Goal: Complete application form

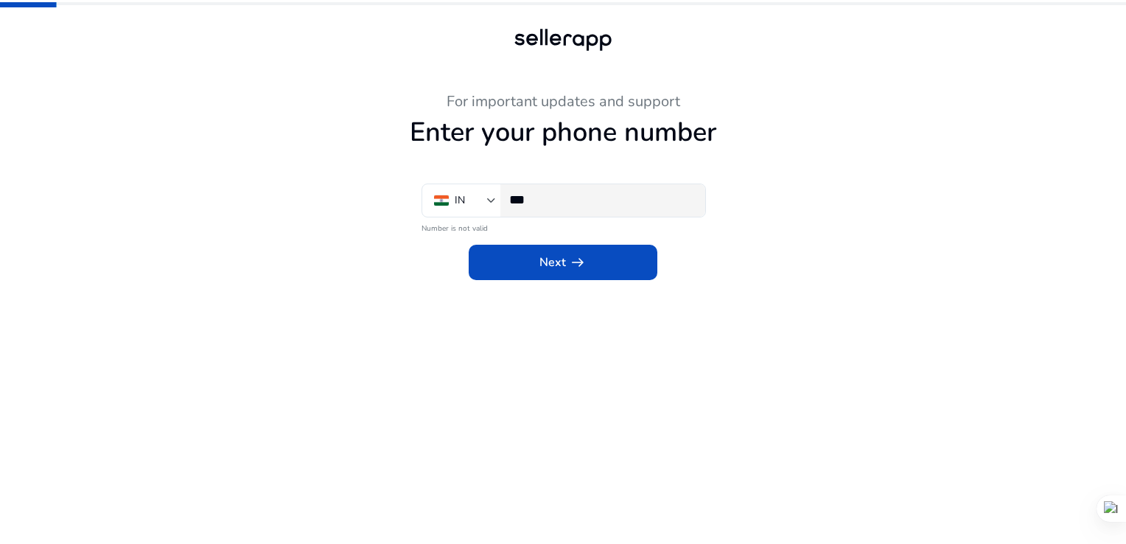
click at [611, 209] on div "***" at bounding box center [601, 200] width 184 height 32
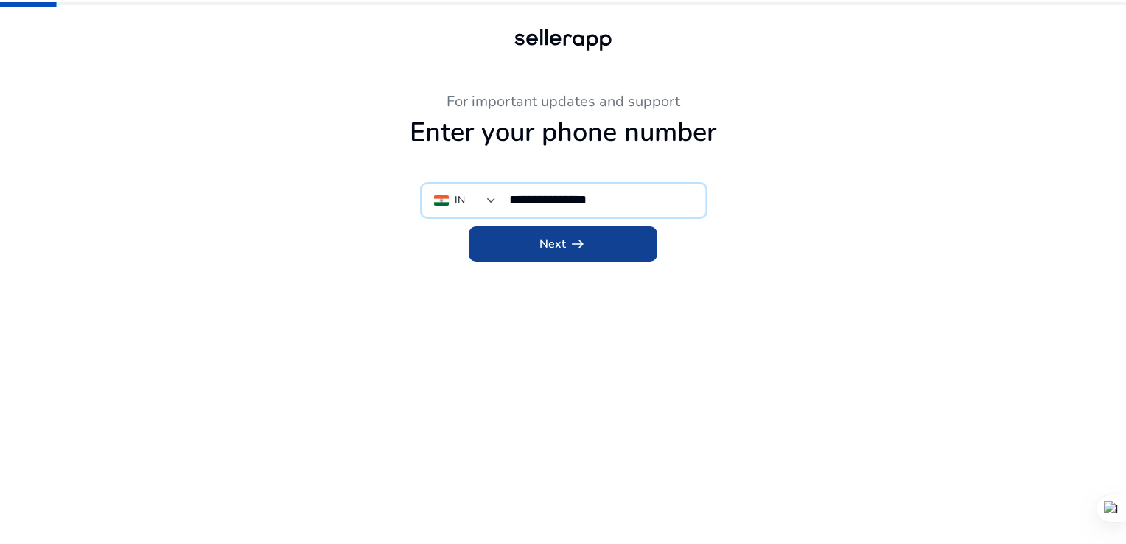
type input "**********"
click at [599, 232] on span at bounding box center [563, 243] width 189 height 35
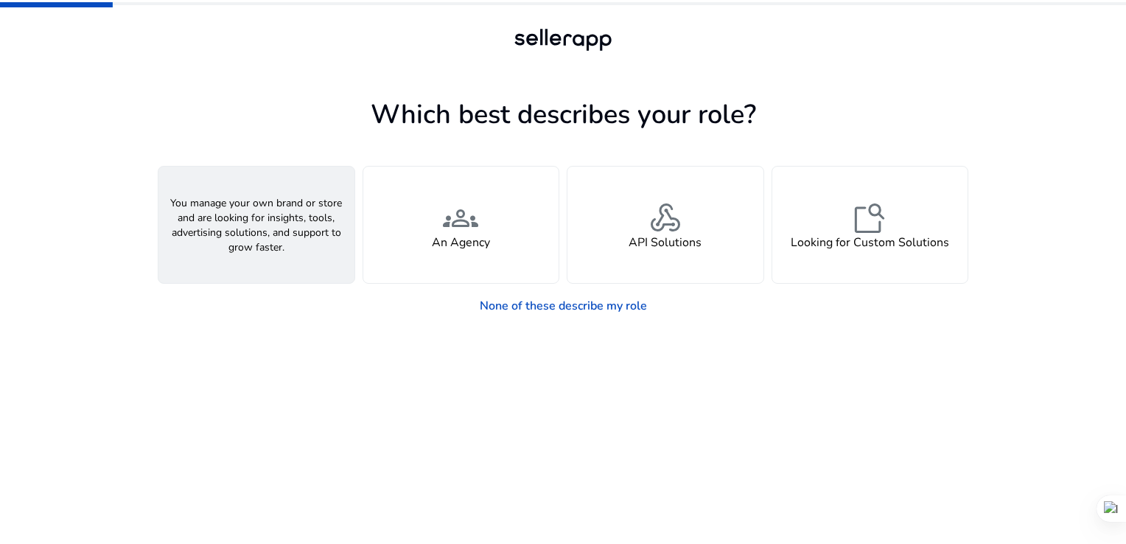
click at [214, 254] on div "person A Seller" at bounding box center [256, 225] width 196 height 116
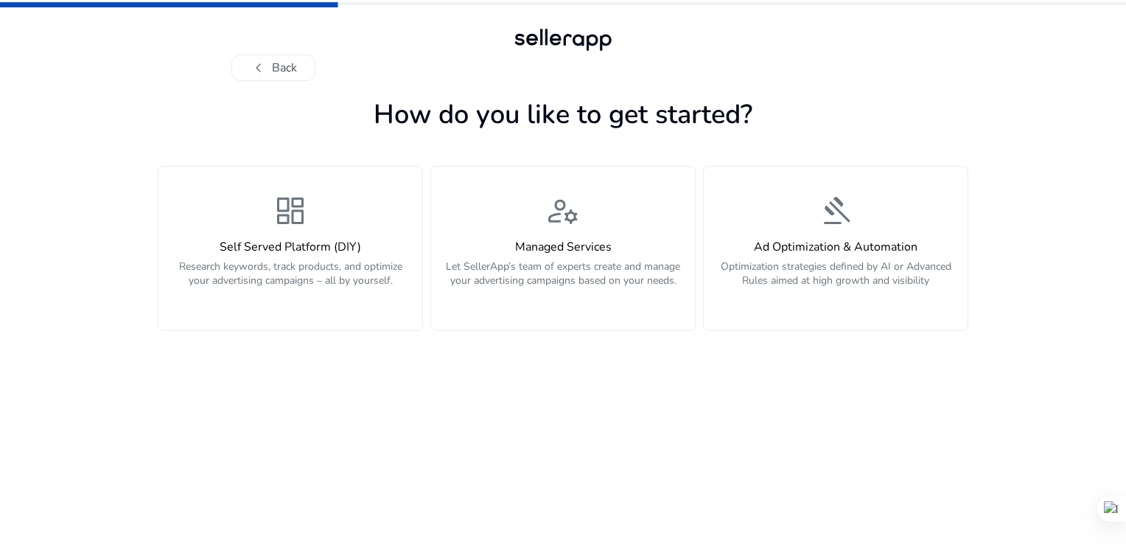
click at [214, 254] on div "Self Served Platform (DIY) Research keywords, track products, and optimize your…" at bounding box center [290, 271] width 246 height 63
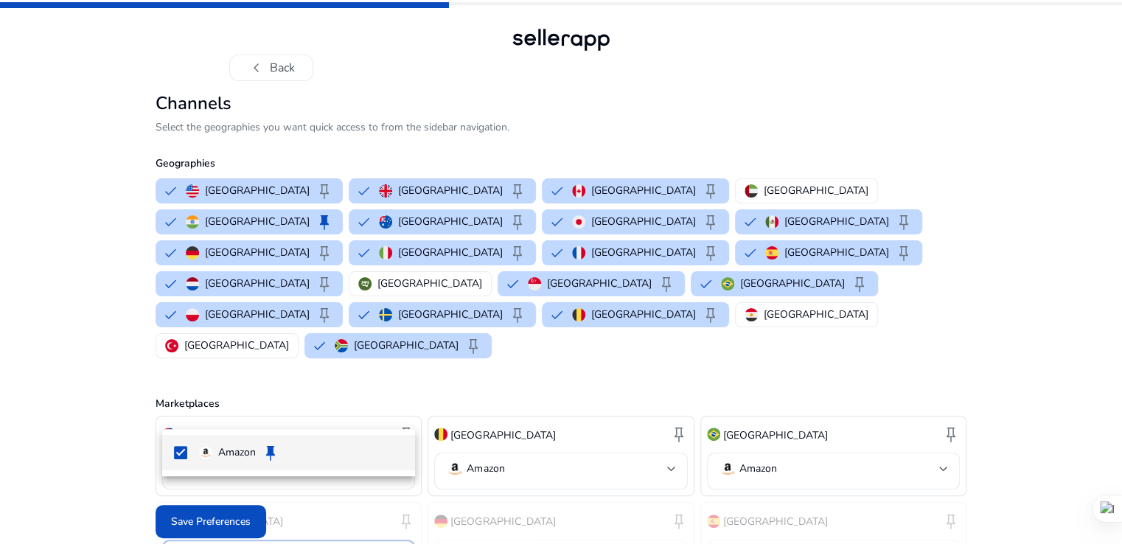
click at [223, 521] on div at bounding box center [561, 272] width 1122 height 544
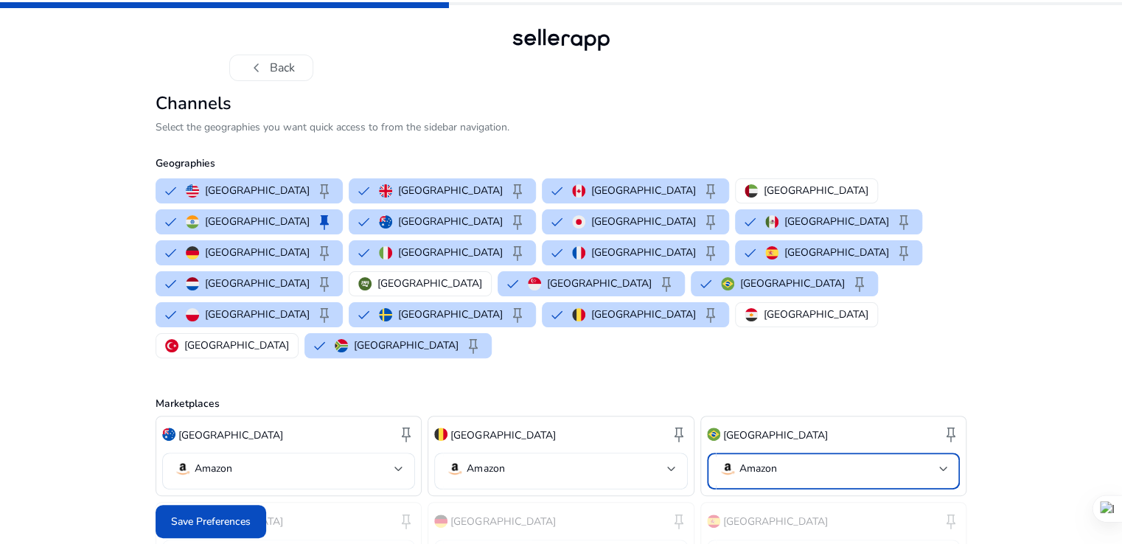
click at [805, 460] on mat-select-trigger "Amazon" at bounding box center [829, 469] width 220 height 18
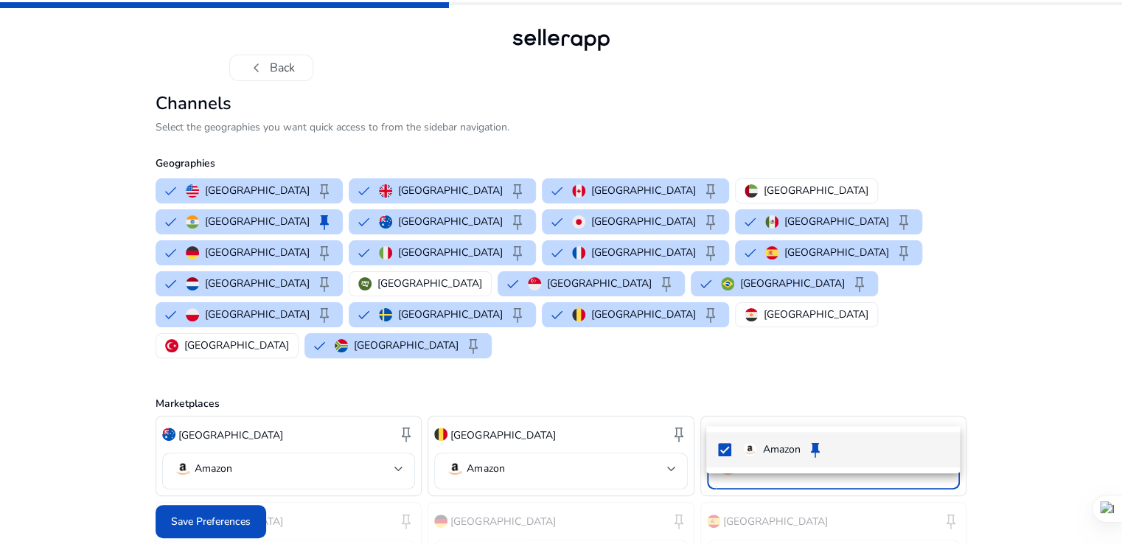
click at [783, 378] on div at bounding box center [561, 272] width 1122 height 544
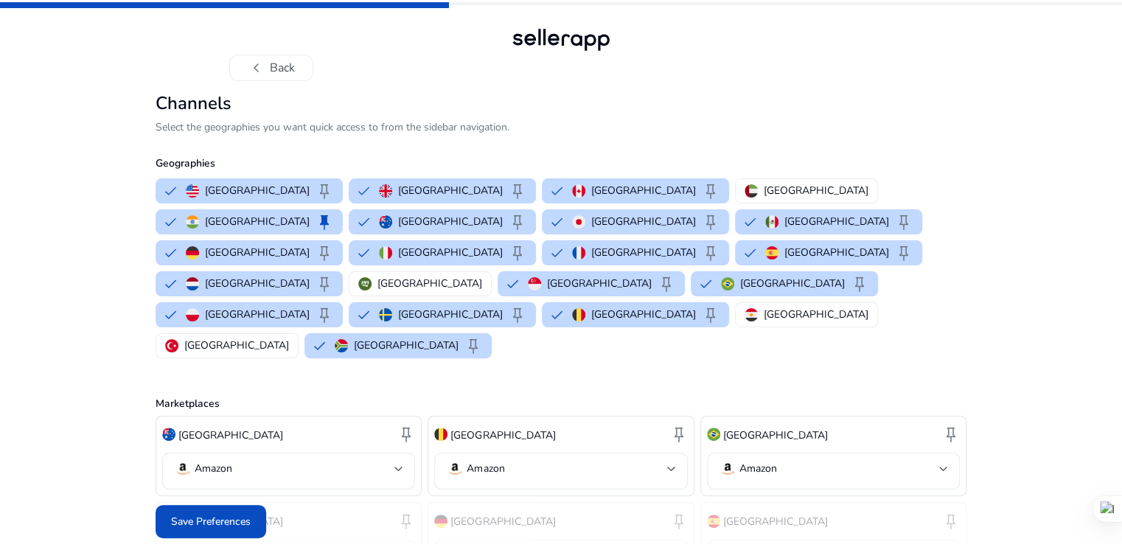
click at [719, 427] on img at bounding box center [713, 433] width 13 height 13
click at [248, 514] on span "Save Preferences" at bounding box center [211, 521] width 80 height 15
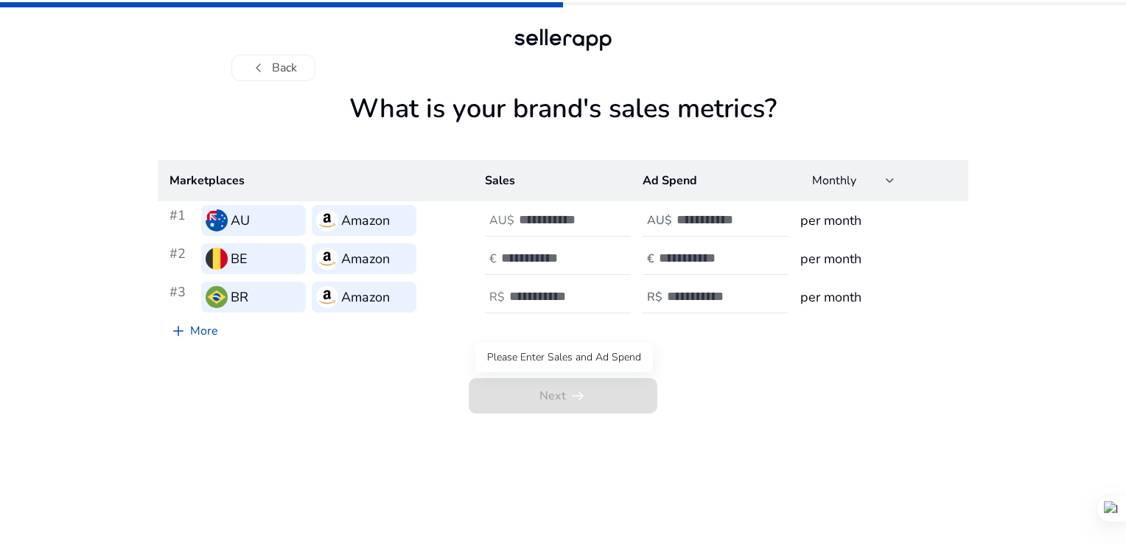
click at [575, 387] on span "Next arrow_right_alt" at bounding box center [563, 395] width 189 height 35
click at [837, 175] on span "Monthly" at bounding box center [834, 180] width 44 height 16
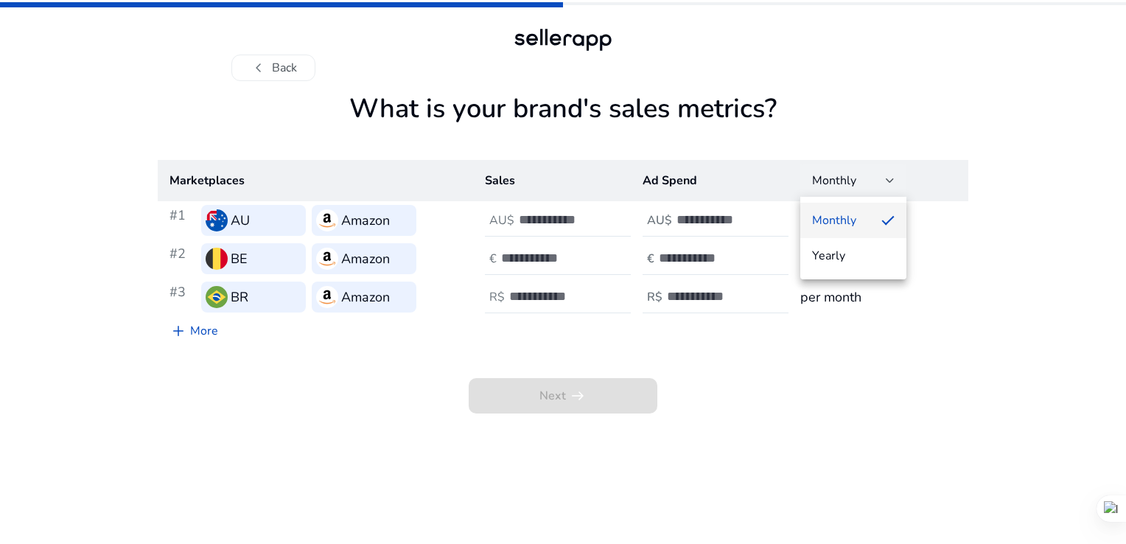
click at [763, 160] on div at bounding box center [563, 272] width 1126 height 544
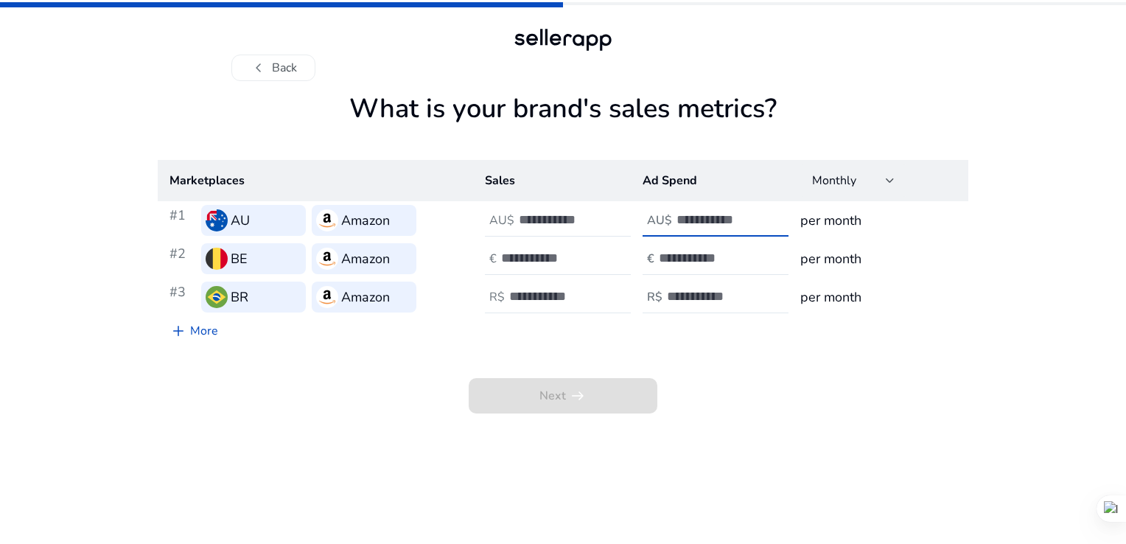
click at [715, 217] on input "number" at bounding box center [727, 220] width 100 height 16
type input "*"
click at [688, 270] on div at bounding box center [725, 258] width 133 height 32
type input "*"
click at [687, 284] on div at bounding box center [733, 297] width 133 height 32
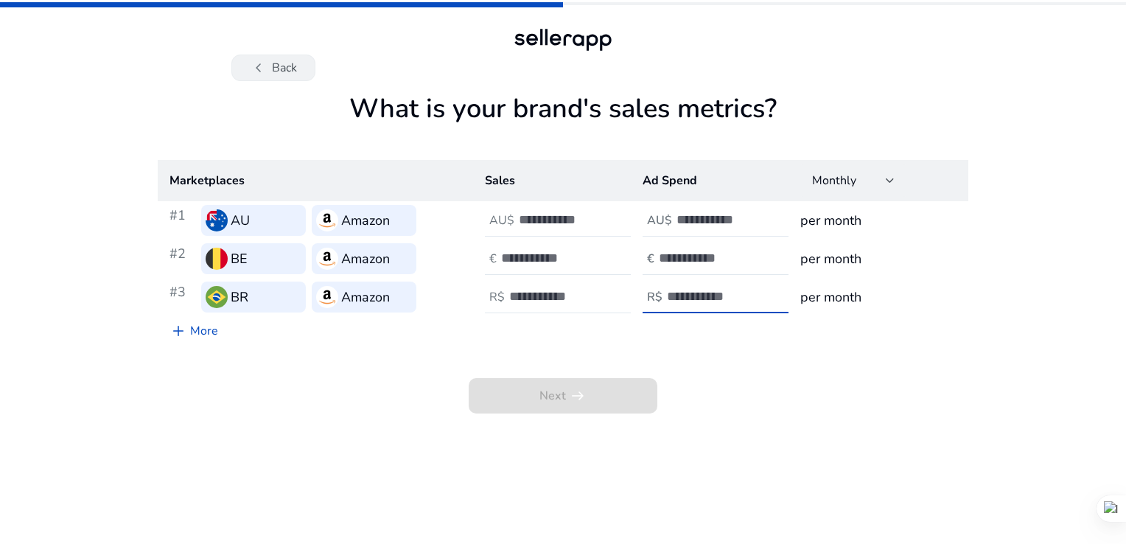
type input "*"
click at [268, 67] on button "chevron_left Back" at bounding box center [273, 68] width 84 height 27
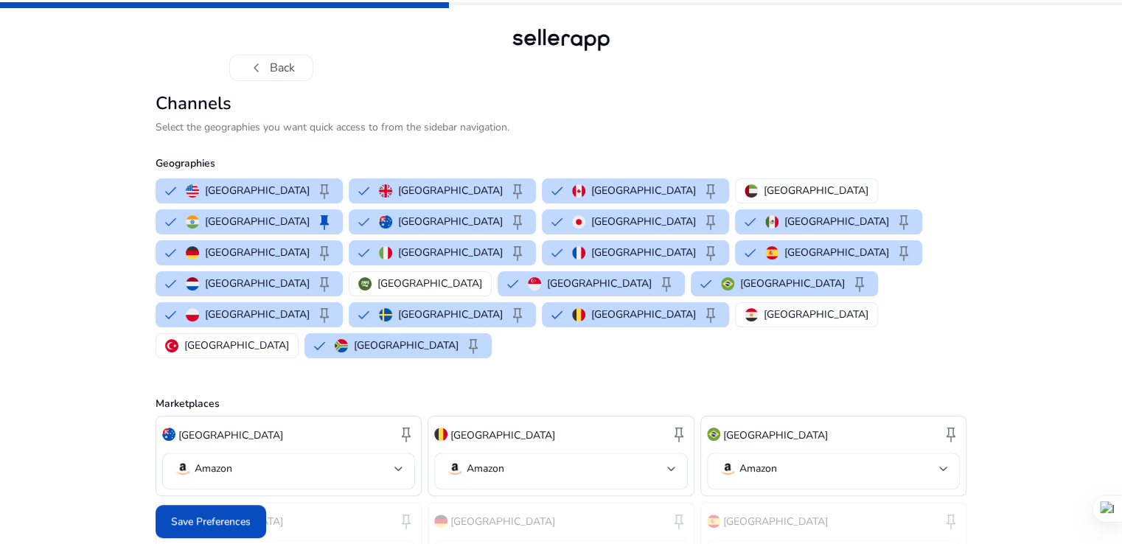
click at [268, 67] on button "chevron_left Back" at bounding box center [271, 68] width 84 height 27
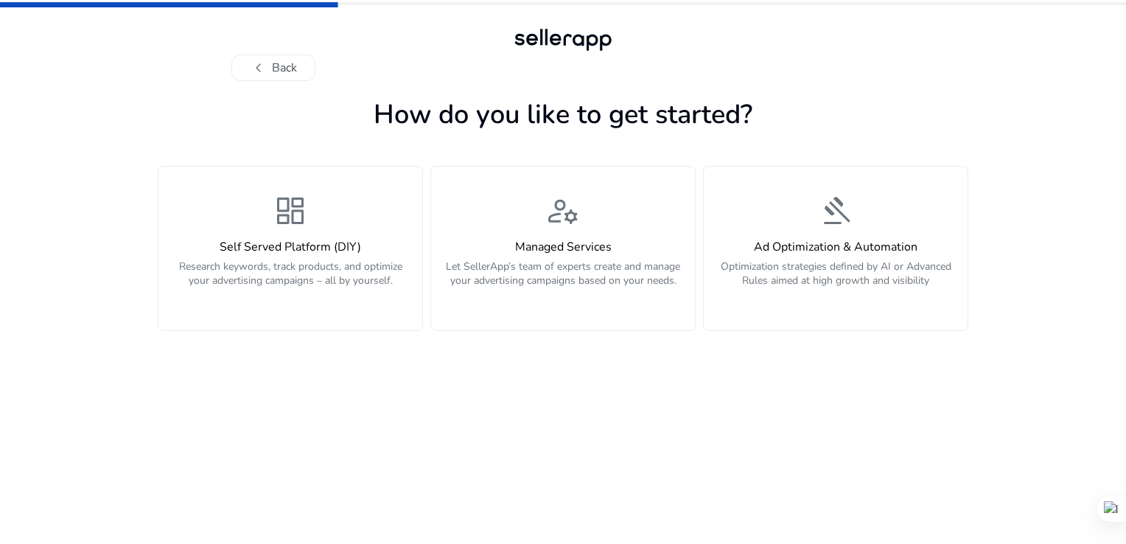
click at [268, 67] on button "chevron_left Back" at bounding box center [273, 68] width 84 height 27
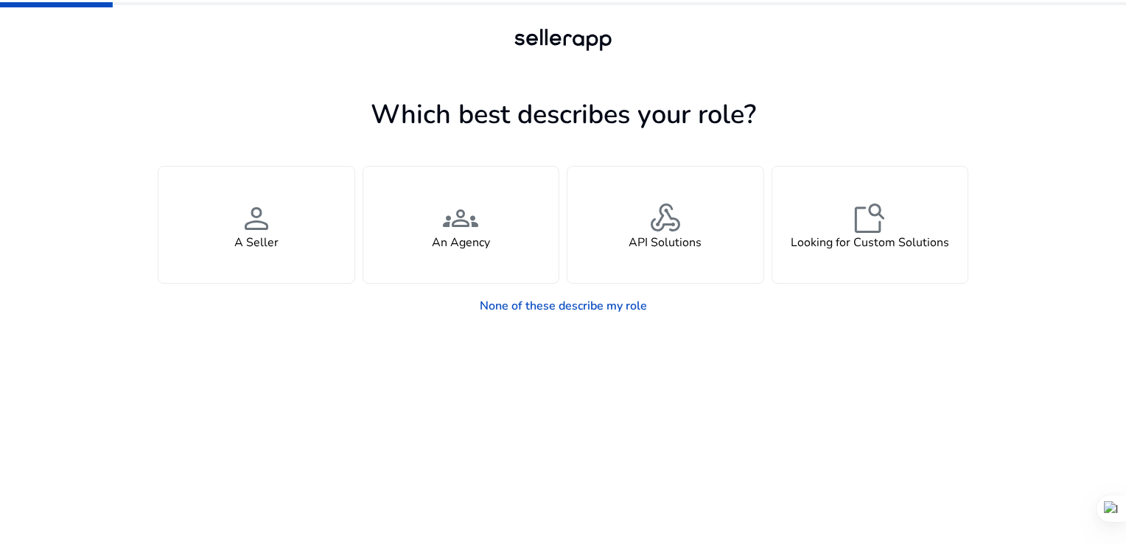
click at [268, 67] on div at bounding box center [562, 68] width 663 height 27
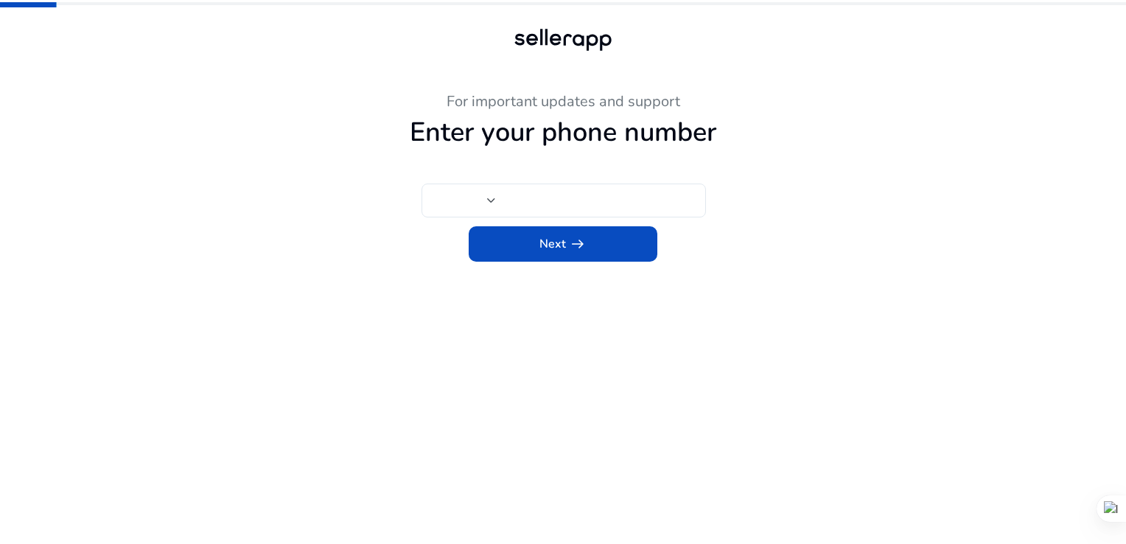
type input "***"
